Goal: Find specific page/section: Find specific page/section

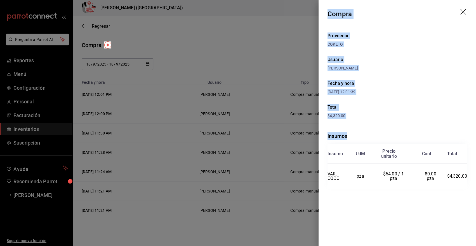
click at [184, 38] on div at bounding box center [238, 123] width 476 height 246
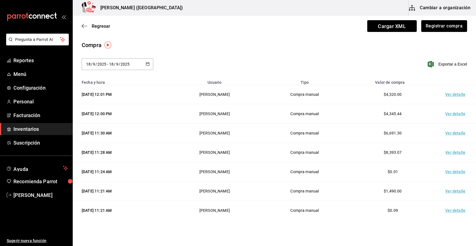
click at [42, 130] on span "Inventarios" at bounding box center [40, 129] width 55 height 8
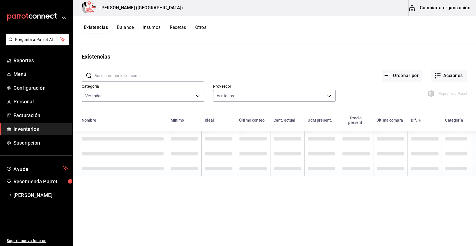
click at [134, 76] on input "text" at bounding box center [150, 75] width 110 height 11
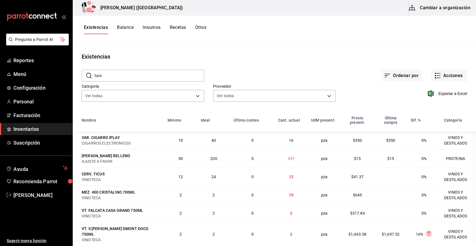
type input "TORO"
click at [246, 71] on div "Ordenar por Acciones" at bounding box center [335, 71] width 263 height 21
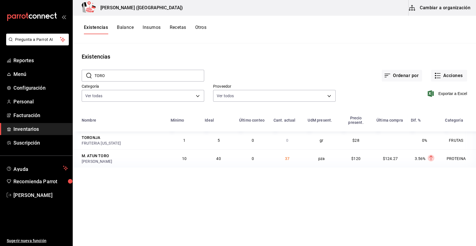
click at [287, 156] on span "37" at bounding box center [287, 158] width 4 height 4
click at [283, 31] on div "Existencias Balance Insumos Recetas Otros" at bounding box center [275, 30] width 404 height 10
click at [309, 66] on div "Ordenar por Acciones" at bounding box center [335, 71] width 263 height 21
